Goal: Find specific page/section: Find specific page/section

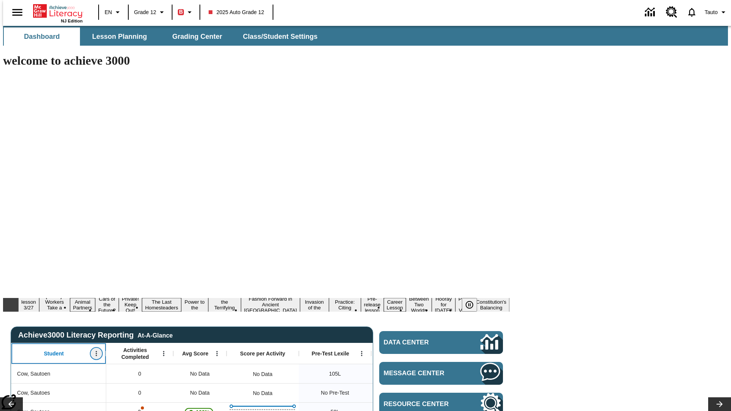
click at [96, 351] on icon "Open Menu" at bounding box center [96, 353] width 1 height 5
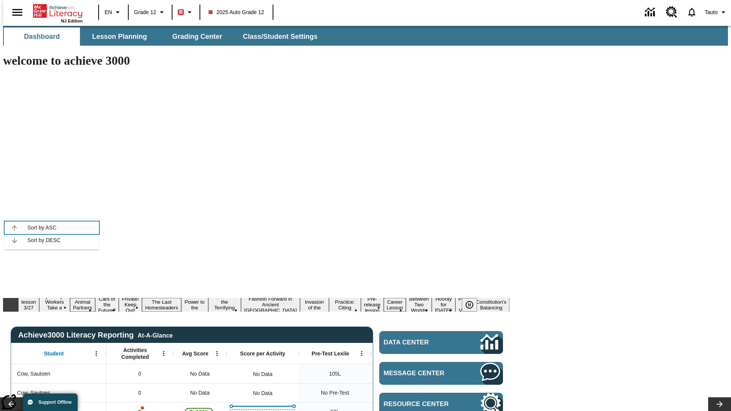
click at [14, 228] on icon at bounding box center [14, 227] width 5 height 5
click at [96, 351] on icon "Student, Open Menu," at bounding box center [96, 353] width 1 height 5
click at [14, 228] on icon at bounding box center [14, 227] width 5 height 5
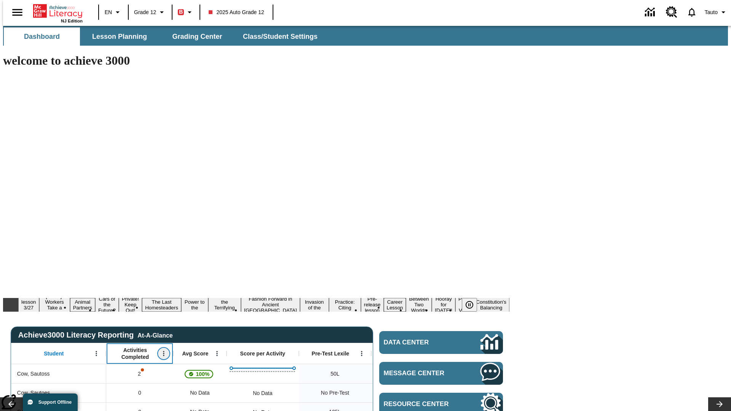
click at [163, 351] on icon "Open Menu" at bounding box center [163, 353] width 1 height 5
click at [82, 228] on icon at bounding box center [81, 227] width 5 height 5
click at [163, 351] on icon "Activities Completed, Open Menu," at bounding box center [163, 353] width 1 height 5
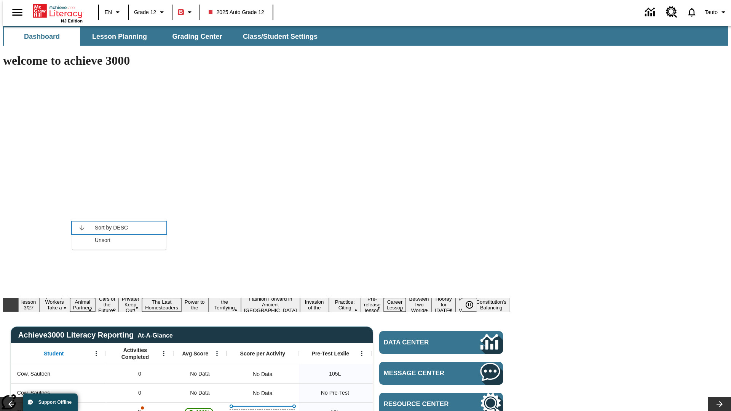
click at [82, 228] on icon at bounding box center [81, 227] width 5 height 5
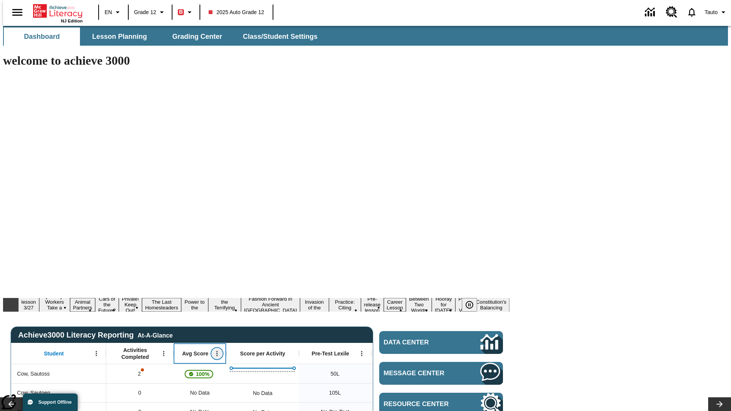
click at [216, 351] on icon "Open Menu" at bounding box center [216, 353] width 1 height 5
